Goal: Task Accomplishment & Management: Use online tool/utility

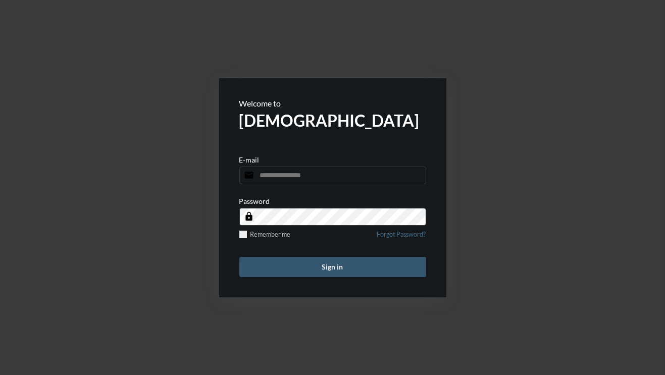
type input "**********"
click at [300, 267] on button "Sign in" at bounding box center [332, 267] width 187 height 20
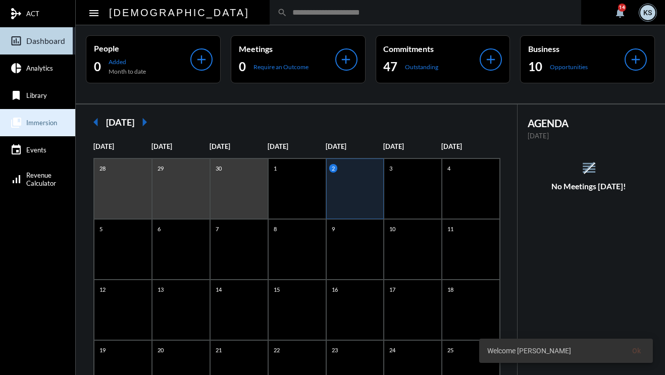
click at [29, 128] on link "collections_bookmark Immersion" at bounding box center [37, 122] width 75 height 27
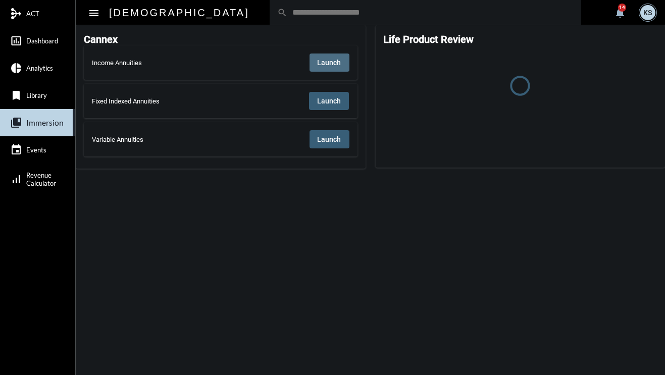
click at [334, 61] on span "Launch" at bounding box center [329, 63] width 24 height 8
